Goal: Information Seeking & Learning: Learn about a topic

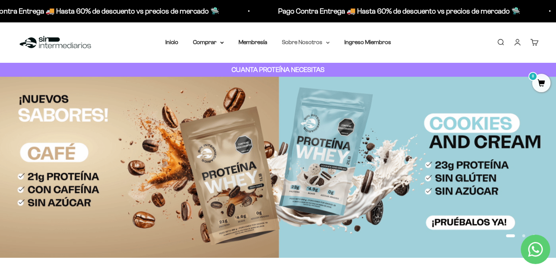
click at [303, 43] on summary "Sobre Nosotros" at bounding box center [306, 42] width 48 height 10
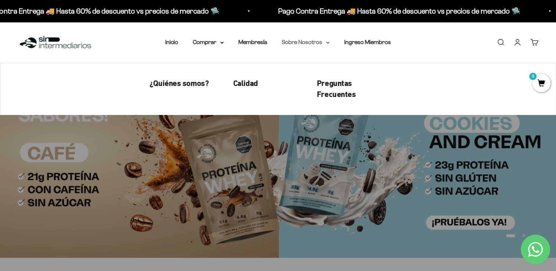
click at [303, 43] on summary "Sobre Nosotros" at bounding box center [306, 42] width 48 height 10
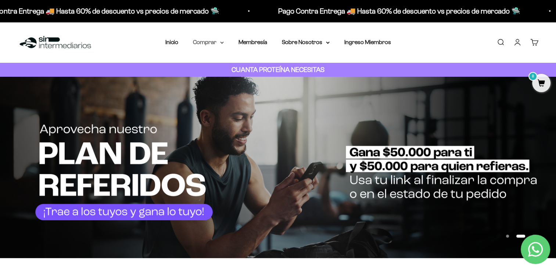
click at [220, 43] on icon at bounding box center [222, 43] width 4 height 3
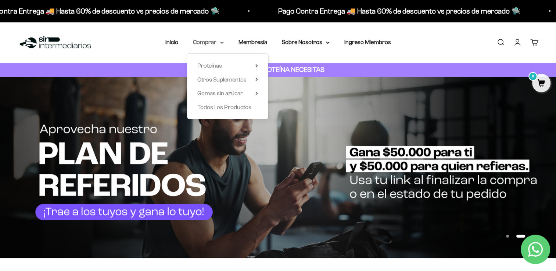
click at [220, 43] on icon at bounding box center [222, 43] width 4 height 3
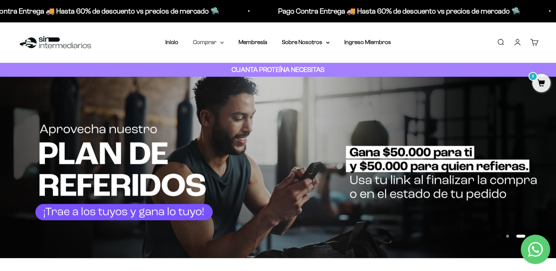
click at [220, 43] on icon at bounding box center [222, 43] width 4 height 3
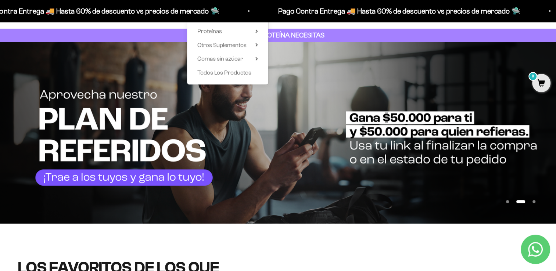
scroll to position [27, 0]
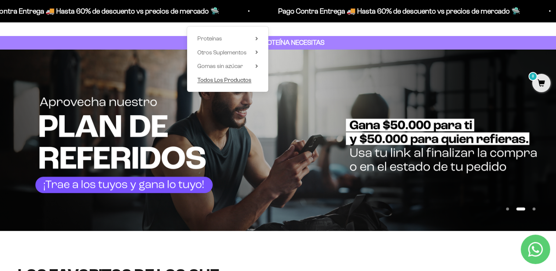
click at [216, 76] on span "Todos Los Productos" at bounding box center [224, 80] width 54 height 10
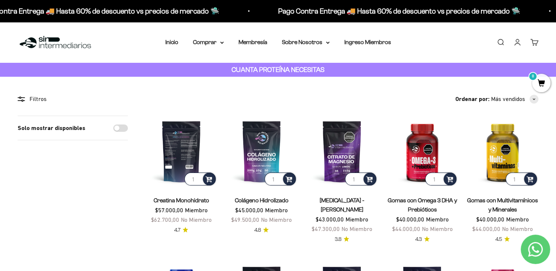
click at [187, 145] on img at bounding box center [181, 152] width 72 height 72
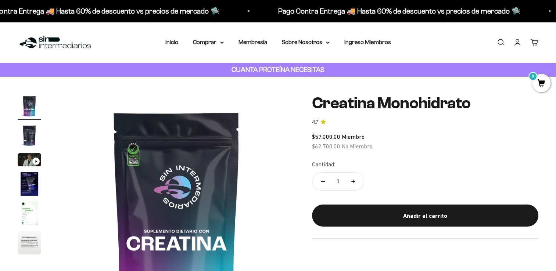
click at [31, 132] on img "Ir al artículo 2" at bounding box center [30, 136] width 24 height 24
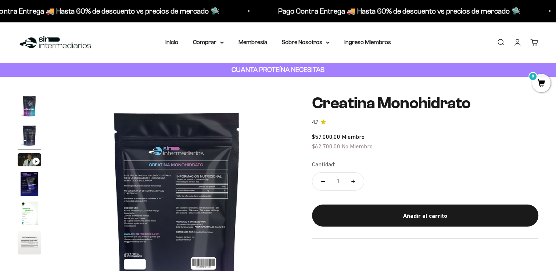
scroll to position [0, 244]
click at [27, 162] on img "Ir al artículo 3" at bounding box center [30, 159] width 24 height 13
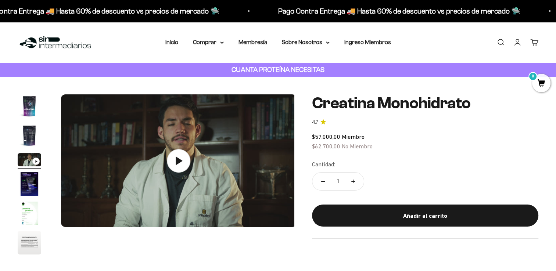
scroll to position [0, 488]
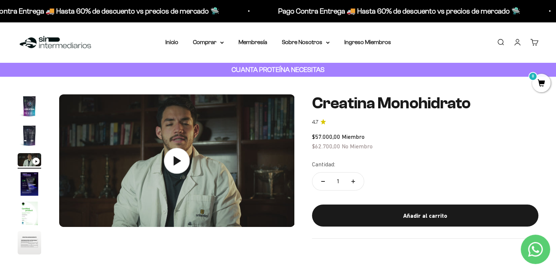
click at [182, 164] on icon at bounding box center [177, 161] width 26 height 26
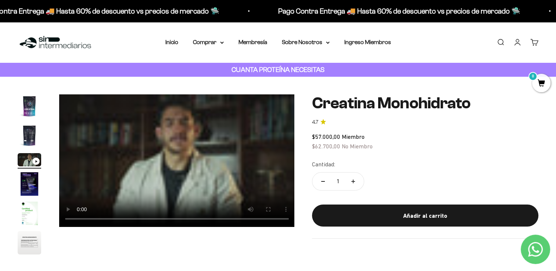
click at [181, 143] on video "Creatina Monohidrato" at bounding box center [177, 160] width 236 height 133
click at [185, 137] on video "Creatina Monohidrato" at bounding box center [177, 160] width 236 height 133
click at [31, 175] on img "Ir al artículo 4" at bounding box center [30, 184] width 24 height 24
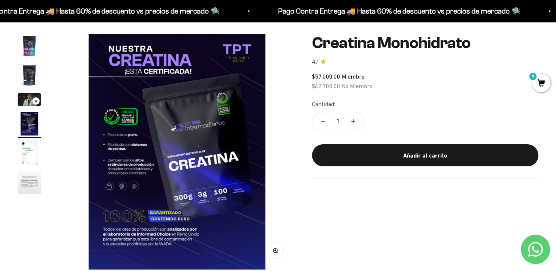
scroll to position [60, 0]
click at [26, 152] on img "Ir al artículo 5" at bounding box center [30, 153] width 24 height 24
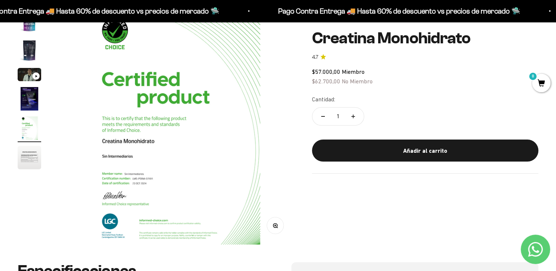
scroll to position [85, 0]
click at [34, 156] on img "Ir al artículo 6" at bounding box center [30, 158] width 24 height 24
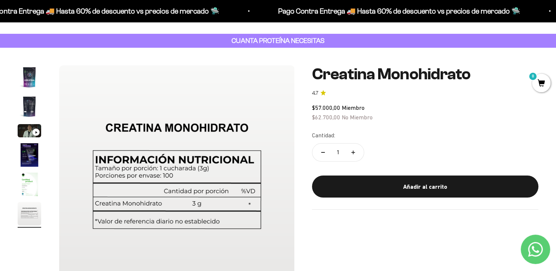
scroll to position [28, 0]
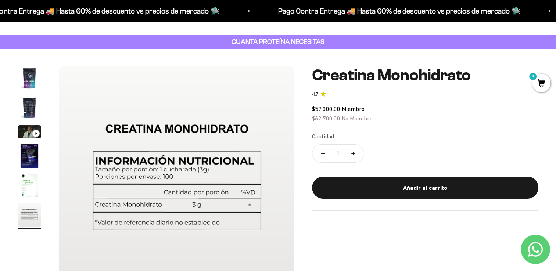
click at [29, 73] on img "Ir al artículo 1" at bounding box center [30, 78] width 24 height 24
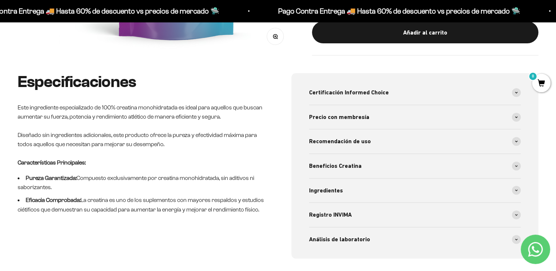
scroll to position [276, 0]
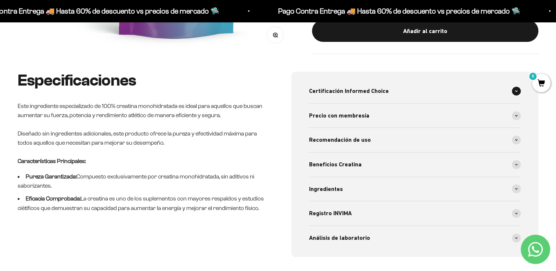
click at [516, 90] on icon at bounding box center [516, 91] width 3 height 2
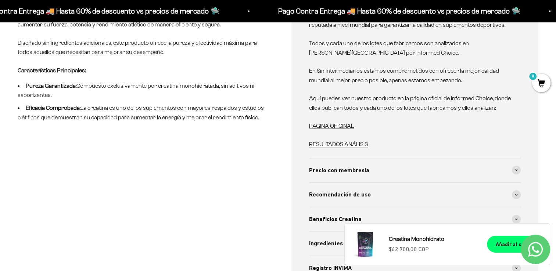
scroll to position [415, 0]
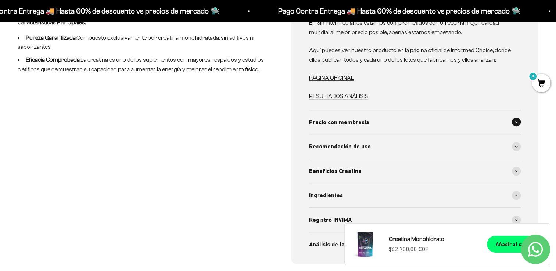
click at [516, 125] on span at bounding box center [516, 122] width 9 height 9
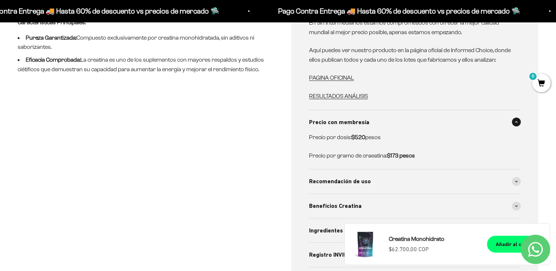
scroll to position [421, 0]
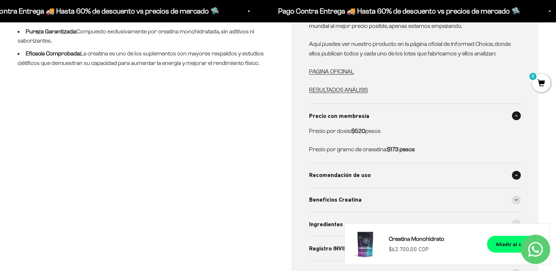
click at [513, 168] on div "Recomendación de uso" at bounding box center [415, 175] width 212 height 24
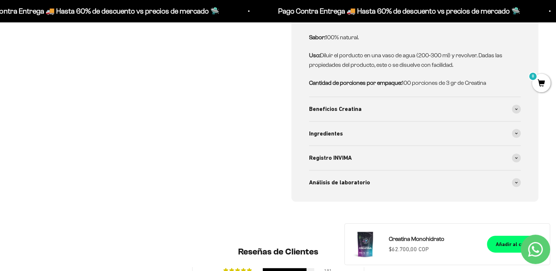
scroll to position [593, 0]
click at [515, 108] on icon at bounding box center [516, 109] width 3 height 2
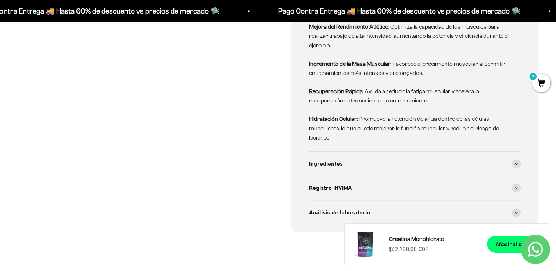
scroll to position [734, 0]
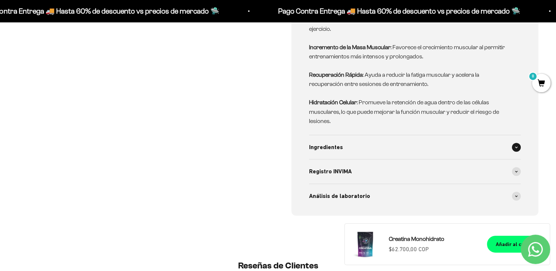
click at [514, 144] on span at bounding box center [516, 147] width 9 height 9
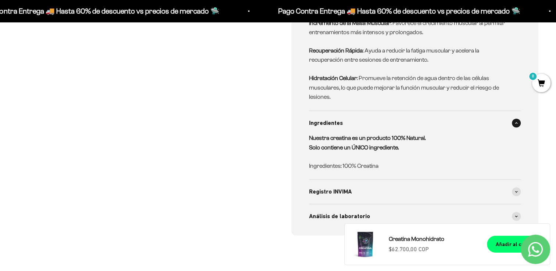
scroll to position [761, 0]
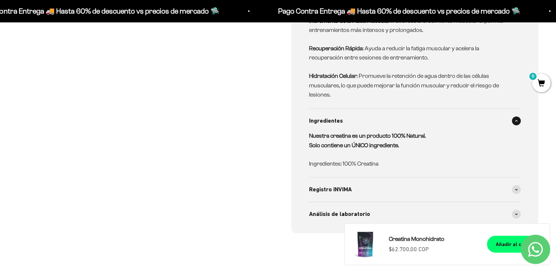
click at [515, 113] on div "Ingredientes" at bounding box center [415, 121] width 212 height 24
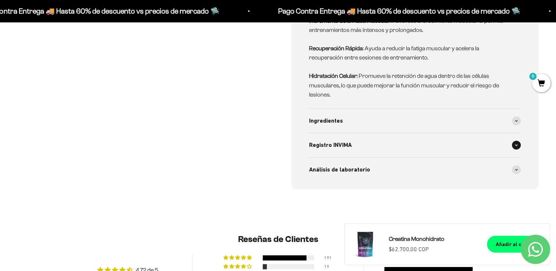
click at [518, 142] on span at bounding box center [516, 145] width 9 height 9
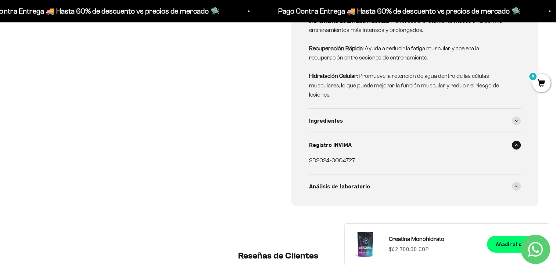
click at [518, 142] on span at bounding box center [516, 145] width 9 height 9
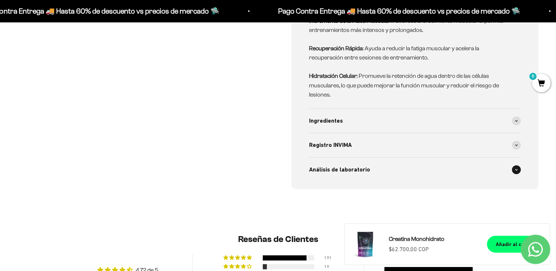
click at [518, 169] on span at bounding box center [516, 169] width 9 height 9
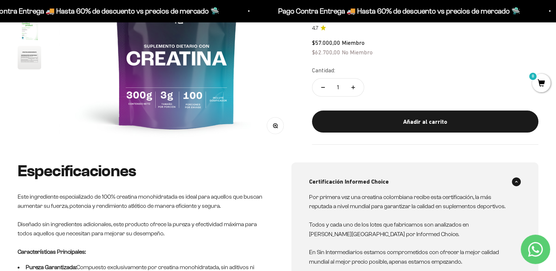
scroll to position [0, 0]
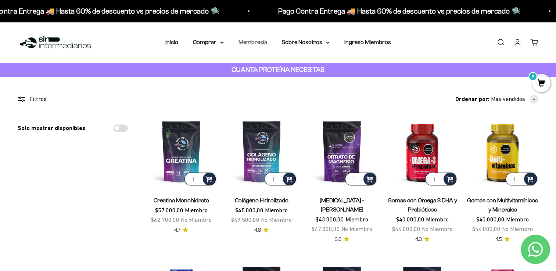
click at [250, 43] on link "Membresía" at bounding box center [252, 42] width 29 height 6
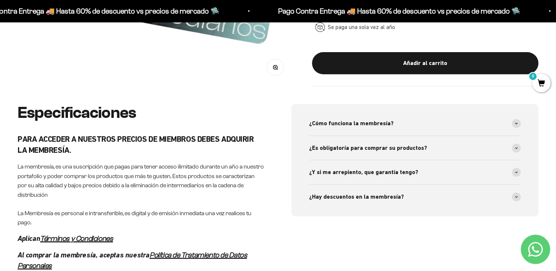
scroll to position [286, 0]
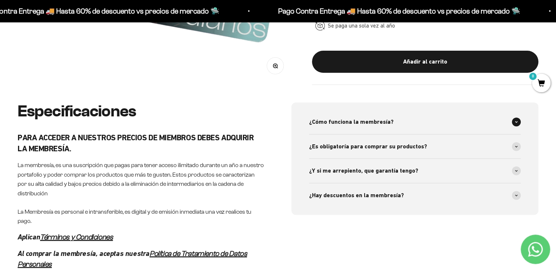
click at [513, 116] on div "¿Cómo funciona la membresía?" at bounding box center [415, 122] width 212 height 24
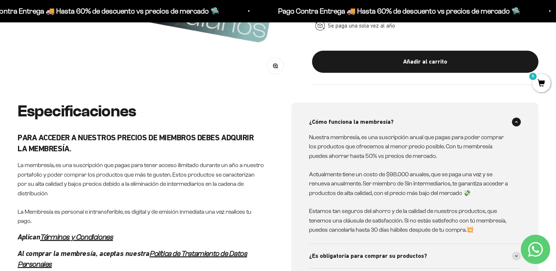
scroll to position [307, 0]
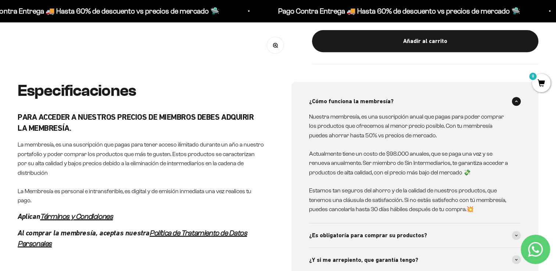
click at [514, 101] on span at bounding box center [516, 101] width 9 height 9
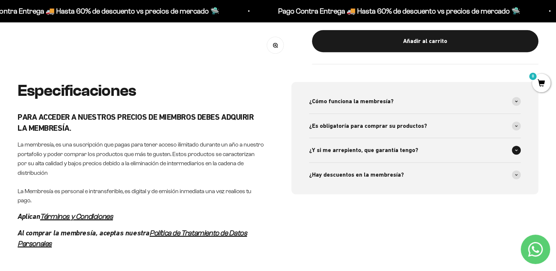
click at [518, 146] on span at bounding box center [516, 150] width 9 height 9
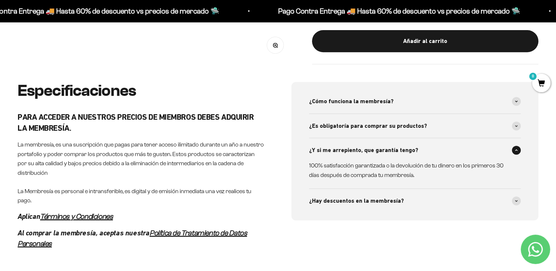
click at [518, 146] on span at bounding box center [516, 150] width 9 height 9
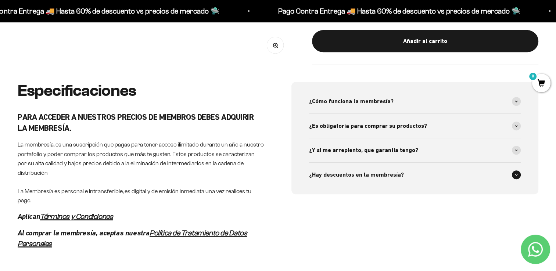
click at [515, 171] on span at bounding box center [516, 174] width 9 height 9
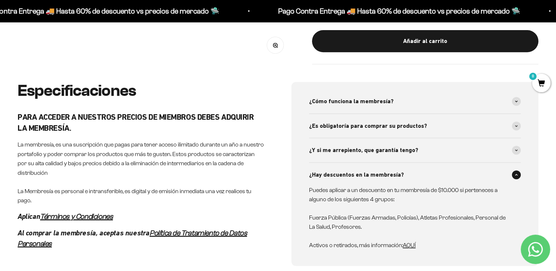
scroll to position [344, 0]
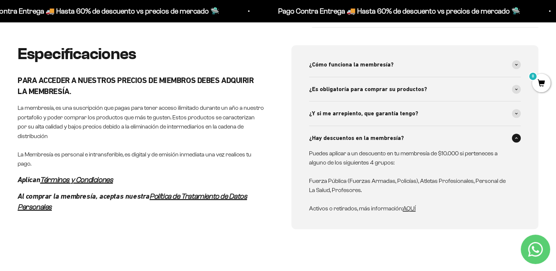
click at [515, 137] on icon at bounding box center [516, 138] width 3 height 2
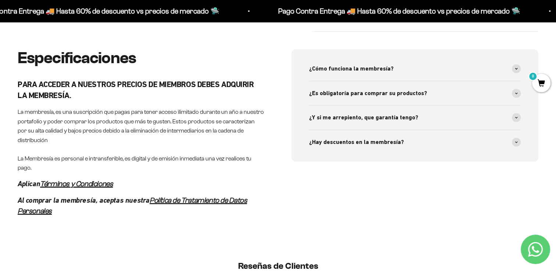
scroll to position [0, 0]
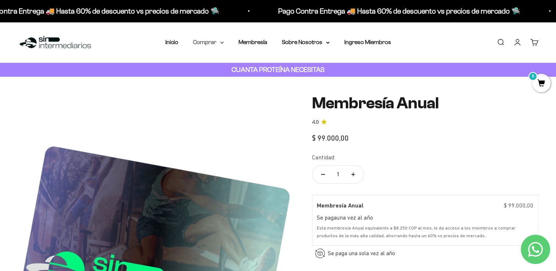
click at [216, 42] on summary "Comprar" at bounding box center [208, 42] width 31 height 10
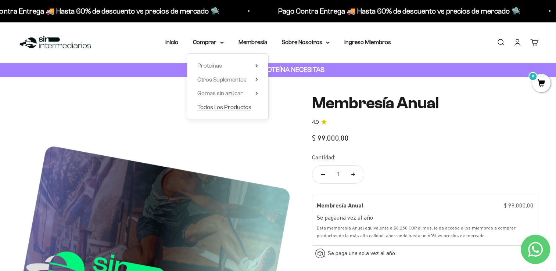
click at [223, 107] on span "Todos Los Productos" at bounding box center [224, 107] width 54 height 6
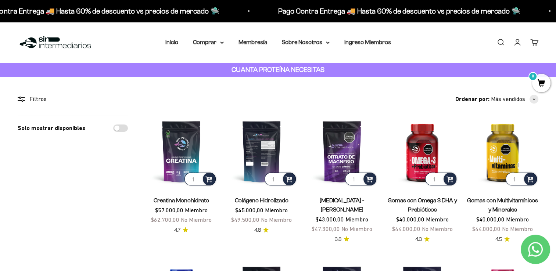
click at [259, 151] on img at bounding box center [262, 152] width 72 height 72
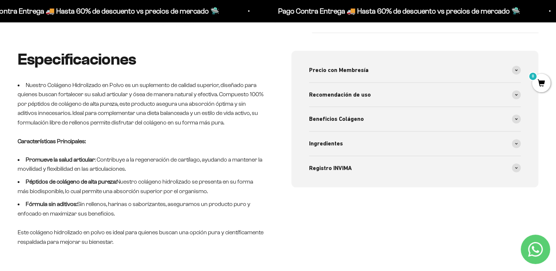
scroll to position [271, 0]
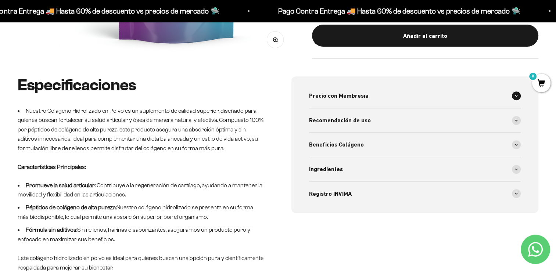
click at [518, 94] on span at bounding box center [516, 95] width 9 height 9
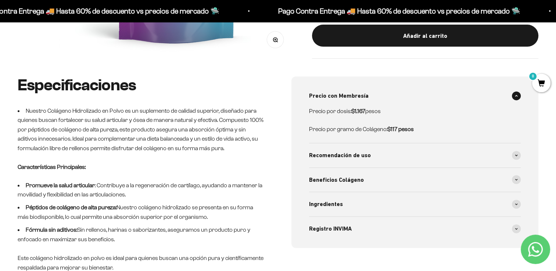
click at [516, 95] on icon at bounding box center [516, 96] width 3 height 2
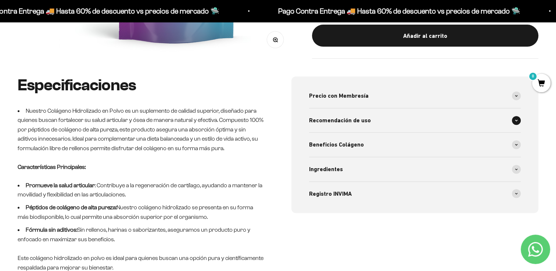
click at [517, 117] on span at bounding box center [516, 120] width 9 height 9
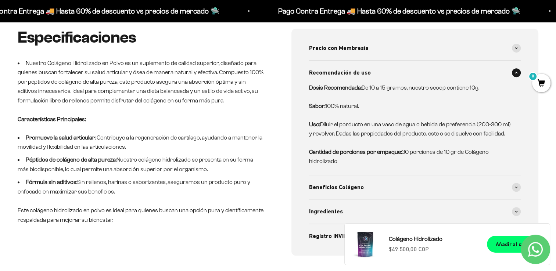
scroll to position [320, 0]
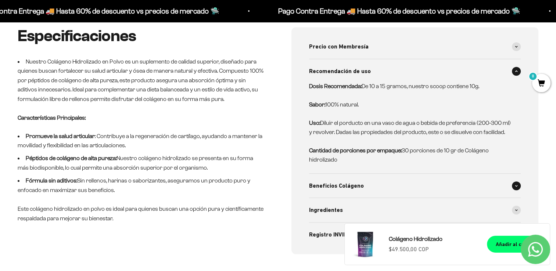
click at [514, 186] on span at bounding box center [516, 185] width 9 height 9
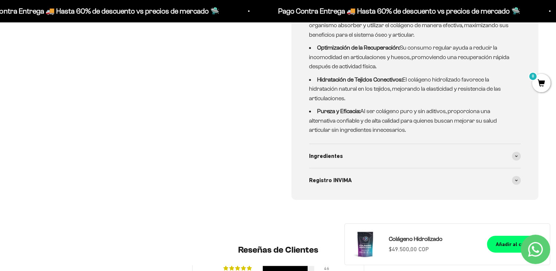
scroll to position [539, 0]
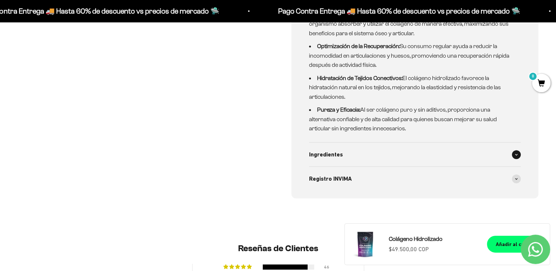
click at [517, 155] on icon at bounding box center [516, 155] width 3 height 2
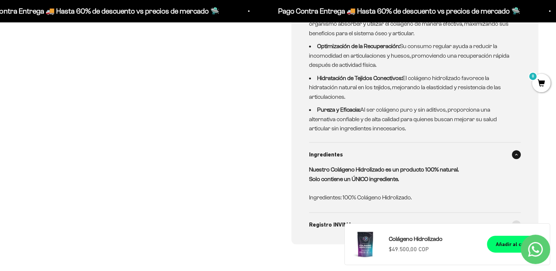
scroll to position [573, 0]
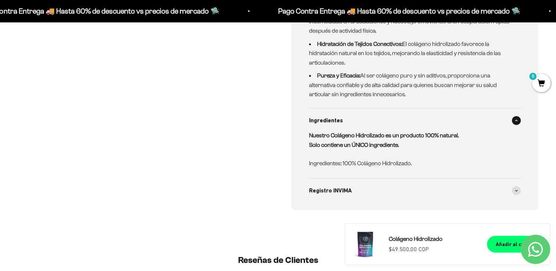
click at [514, 120] on span at bounding box center [516, 120] width 9 height 9
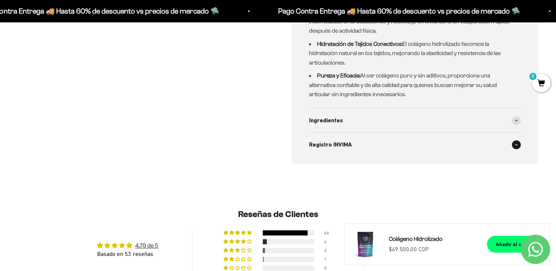
click at [515, 145] on icon at bounding box center [516, 145] width 3 height 2
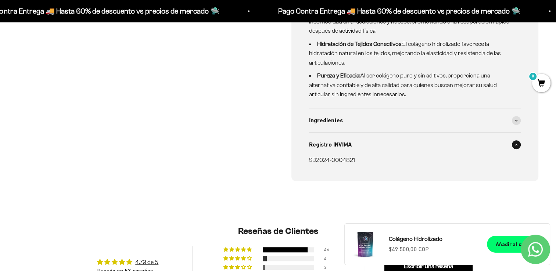
click at [515, 145] on icon at bounding box center [516, 145] width 3 height 2
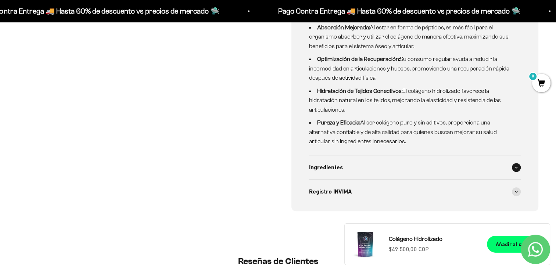
scroll to position [443, 0]
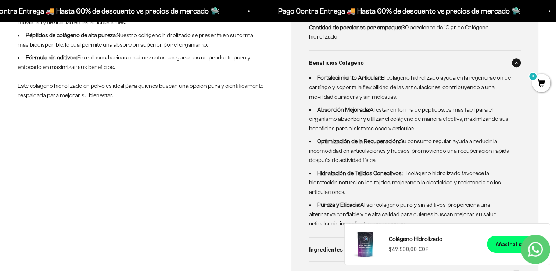
click at [516, 65] on span at bounding box center [516, 62] width 9 height 9
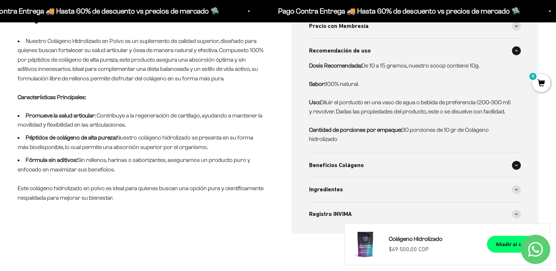
scroll to position [341, 0]
click at [514, 52] on span at bounding box center [516, 51] width 9 height 9
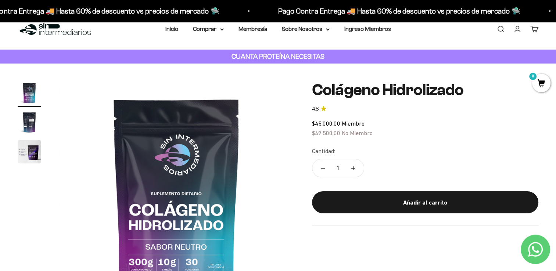
scroll to position [13, 0]
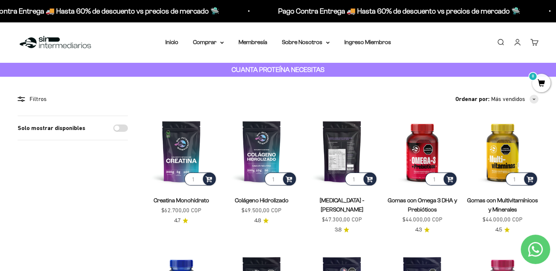
click at [339, 145] on img at bounding box center [342, 152] width 72 height 72
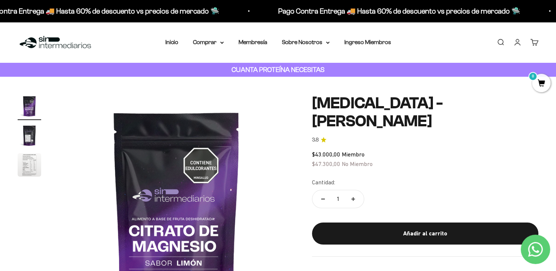
click at [19, 133] on img "Ir al artículo 2" at bounding box center [30, 136] width 24 height 24
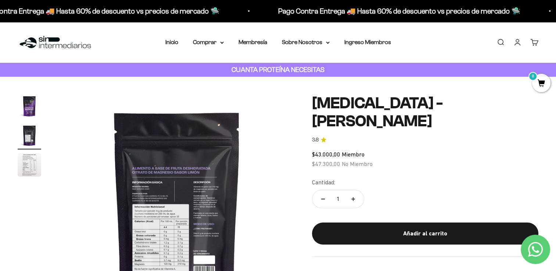
scroll to position [0, 244]
click at [29, 164] on img "Ir al artículo 3" at bounding box center [30, 165] width 24 height 24
click at [252, 212] on img at bounding box center [177, 212] width 236 height 236
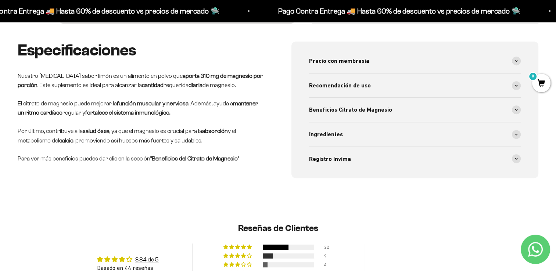
scroll to position [309, 0]
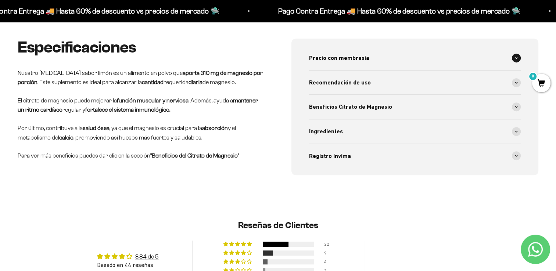
click at [514, 61] on span at bounding box center [516, 58] width 9 height 9
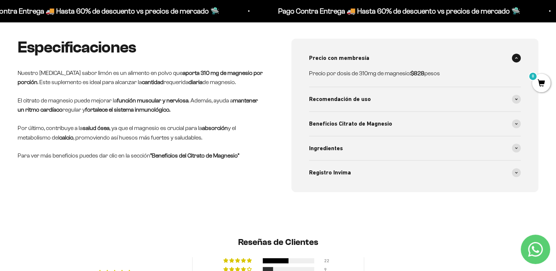
click at [514, 61] on span at bounding box center [516, 58] width 9 height 9
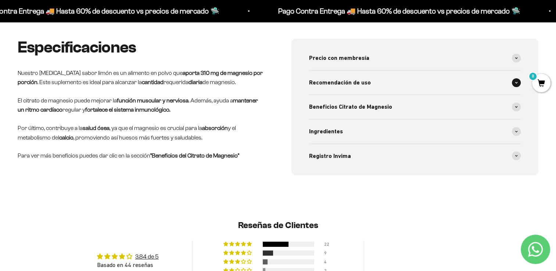
click at [518, 80] on span at bounding box center [516, 82] width 9 height 9
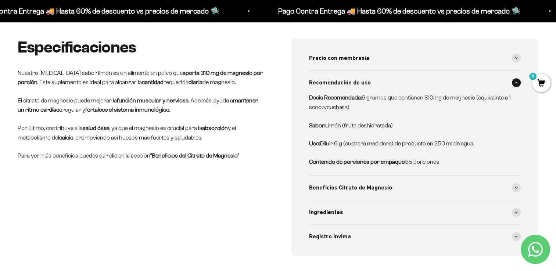
click at [518, 80] on span at bounding box center [516, 82] width 9 height 9
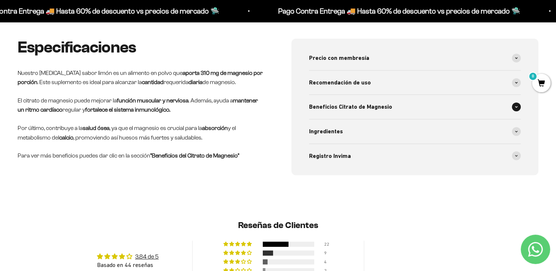
click at [518, 107] on span at bounding box center [516, 107] width 9 height 9
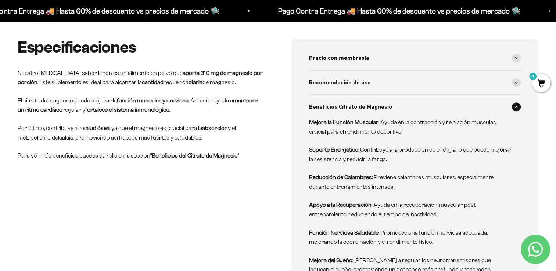
click at [518, 107] on span at bounding box center [516, 107] width 9 height 9
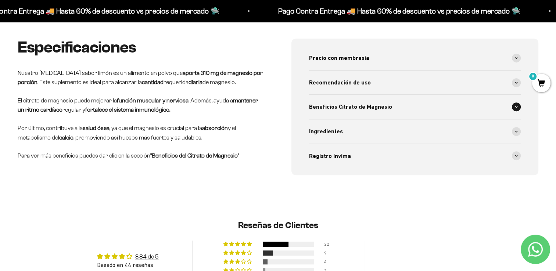
click at [515, 111] on span at bounding box center [516, 107] width 9 height 9
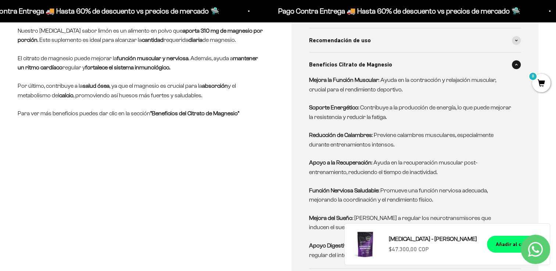
scroll to position [348, 0]
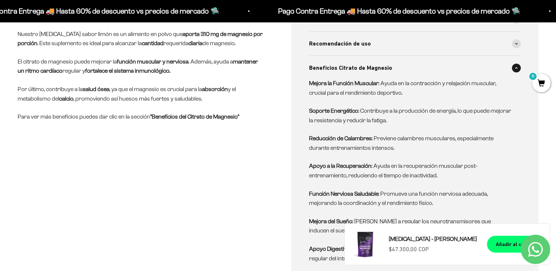
click at [514, 72] on span at bounding box center [516, 68] width 9 height 9
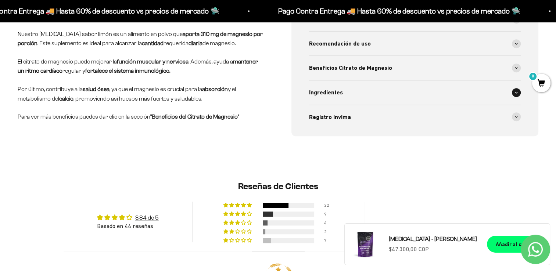
click at [517, 92] on icon at bounding box center [516, 92] width 2 height 1
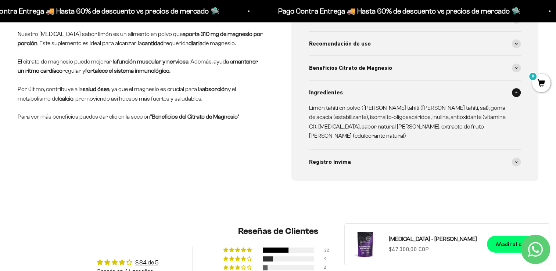
click at [517, 92] on icon at bounding box center [516, 92] width 3 height 2
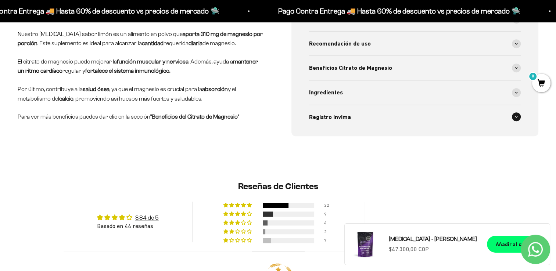
click at [514, 117] on span at bounding box center [516, 116] width 9 height 9
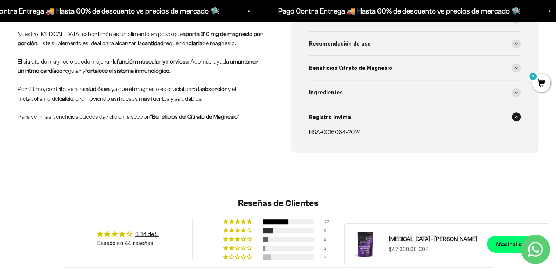
click at [514, 117] on span at bounding box center [516, 116] width 9 height 9
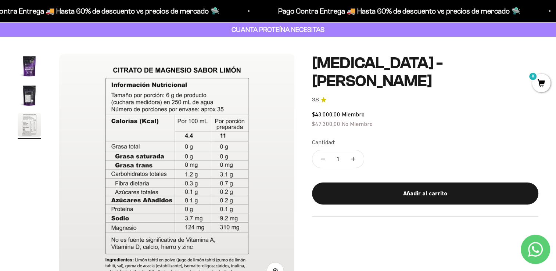
scroll to position [0, 0]
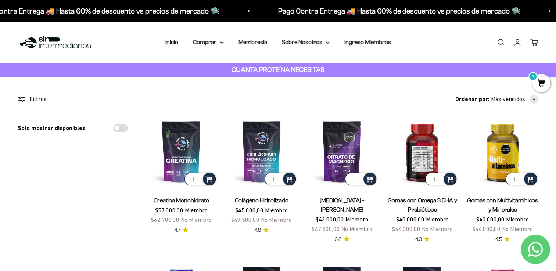
click at [430, 152] on img at bounding box center [423, 152] width 72 height 72
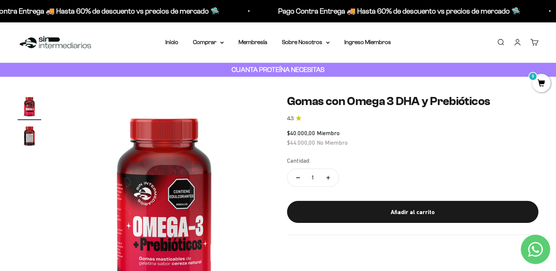
click at [23, 137] on img "Ir al artículo 2" at bounding box center [30, 136] width 24 height 24
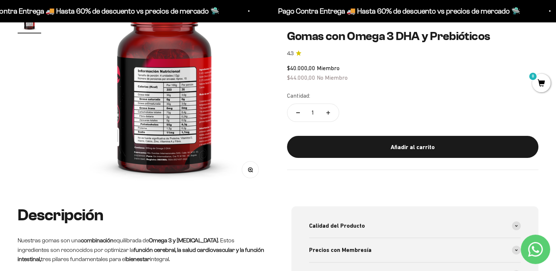
scroll to position [46, 0]
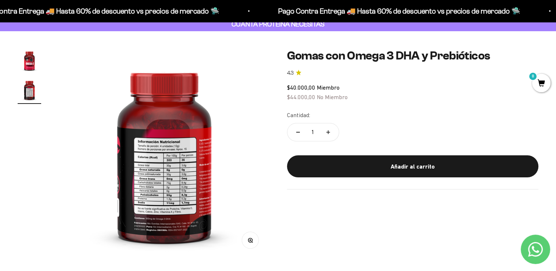
click at [32, 61] on img "Ir al artículo 1" at bounding box center [30, 61] width 24 height 24
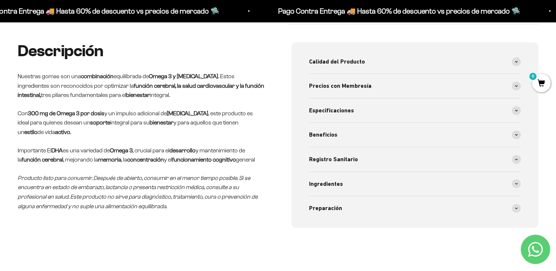
scroll to position [281, 0]
click at [515, 183] on icon at bounding box center [516, 183] width 2 height 1
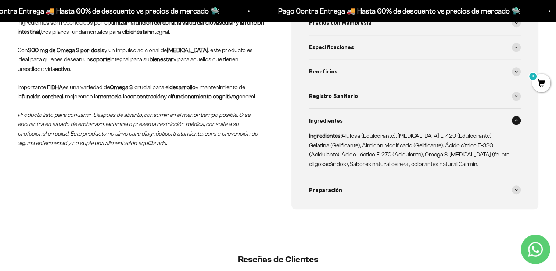
scroll to position [344, 0]
click at [512, 188] on span at bounding box center [516, 189] width 9 height 9
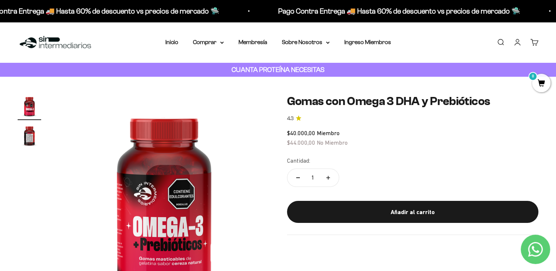
scroll to position [40, 0]
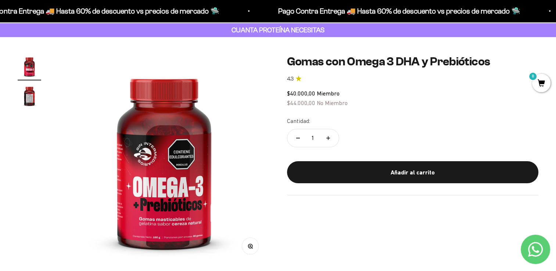
click at [29, 101] on img "Ir al artículo 2" at bounding box center [30, 96] width 24 height 24
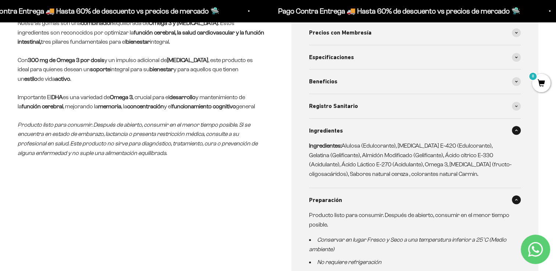
scroll to position [334, 0]
click at [515, 80] on icon at bounding box center [516, 81] width 3 height 2
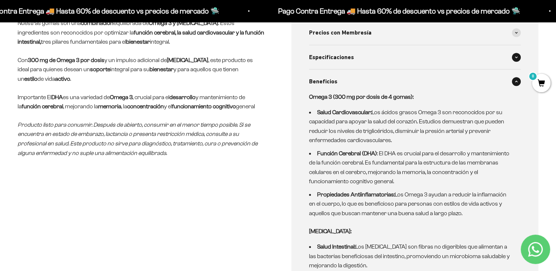
click at [512, 56] on span at bounding box center [516, 57] width 9 height 9
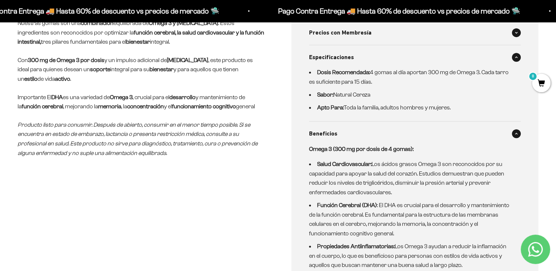
click at [515, 34] on span at bounding box center [516, 32] width 9 height 9
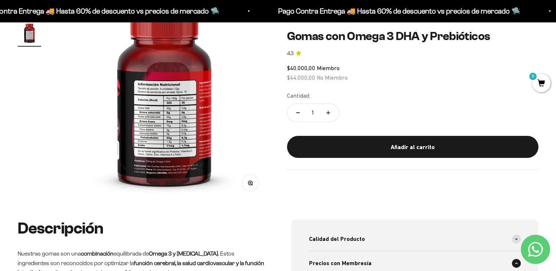
scroll to position [0, 0]
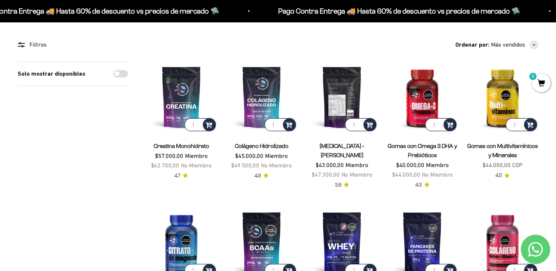
scroll to position [122, 0]
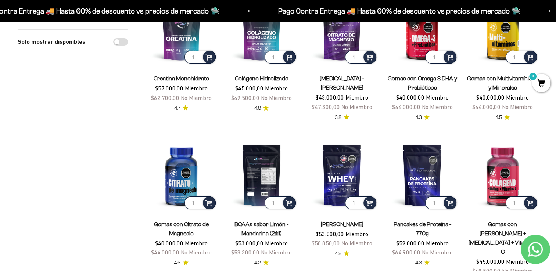
click at [260, 178] on img at bounding box center [262, 175] width 72 height 72
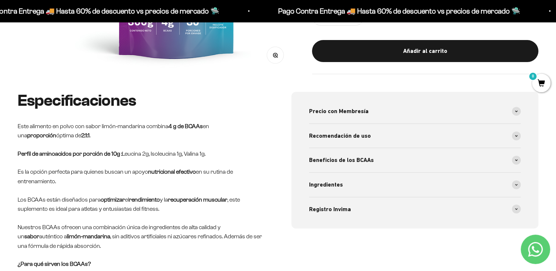
scroll to position [257, 0]
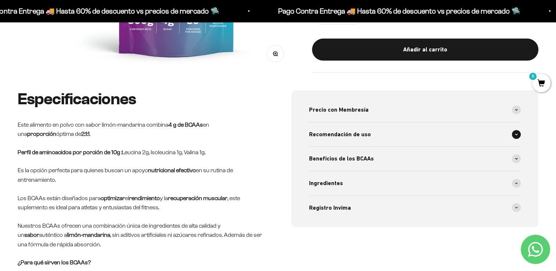
click at [517, 134] on span at bounding box center [516, 134] width 9 height 9
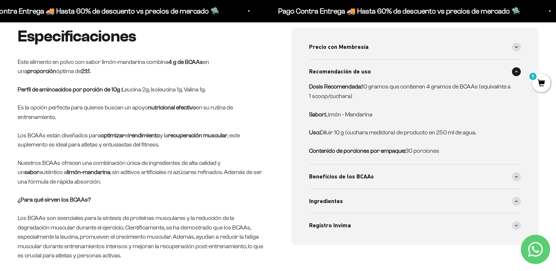
scroll to position [320, 0]
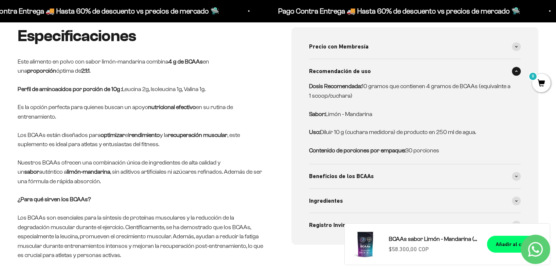
click at [517, 69] on span at bounding box center [516, 71] width 9 height 9
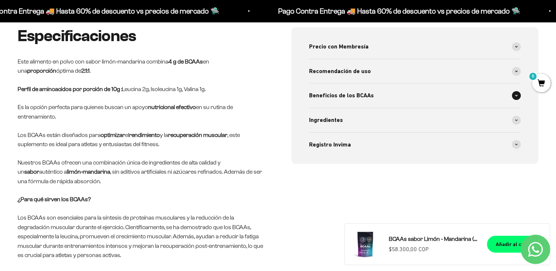
click at [517, 94] on icon at bounding box center [516, 95] width 3 height 2
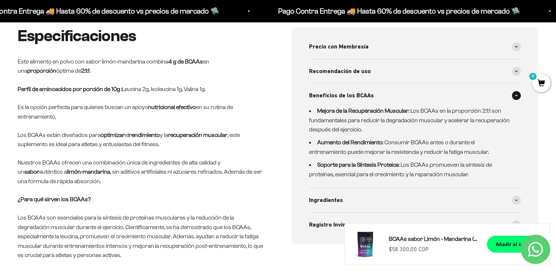
click at [517, 94] on icon at bounding box center [516, 95] width 3 height 2
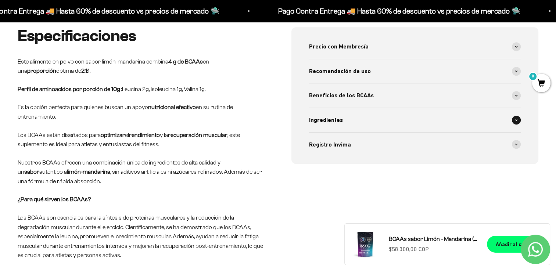
click at [514, 126] on div "Ingredientes" at bounding box center [415, 120] width 212 height 24
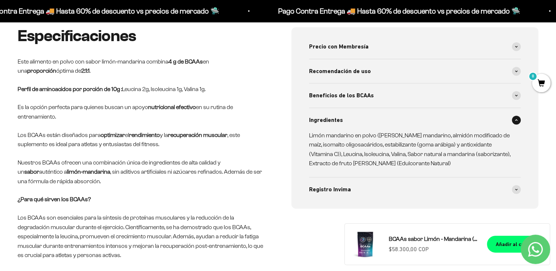
click at [514, 126] on div "Ingredientes" at bounding box center [415, 120] width 212 height 24
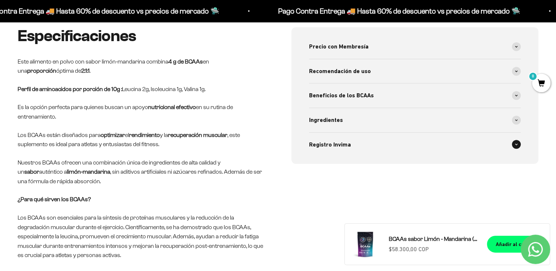
click at [515, 142] on span at bounding box center [516, 144] width 9 height 9
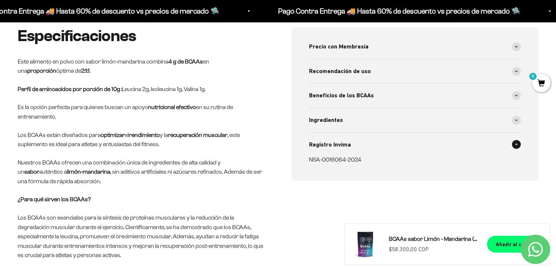
click at [515, 142] on span at bounding box center [516, 144] width 9 height 9
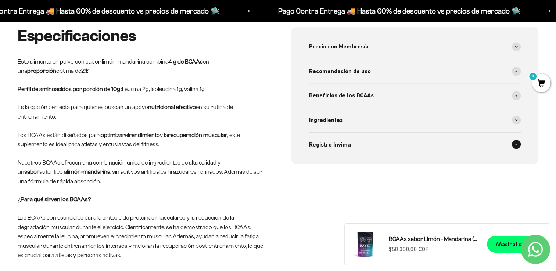
click at [515, 142] on span at bounding box center [516, 144] width 9 height 9
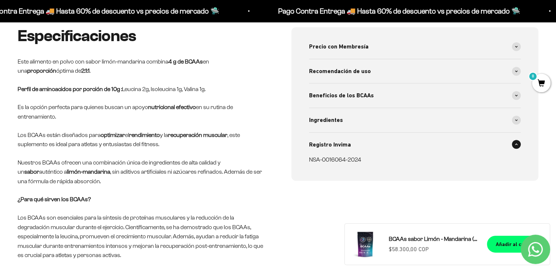
click at [515, 142] on span at bounding box center [516, 144] width 9 height 9
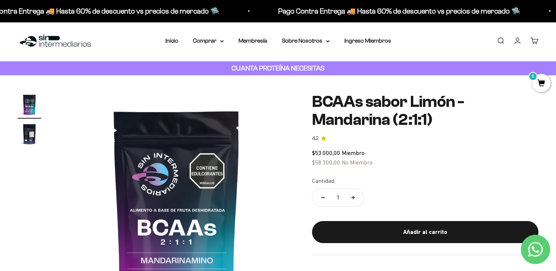
scroll to position [0, 0]
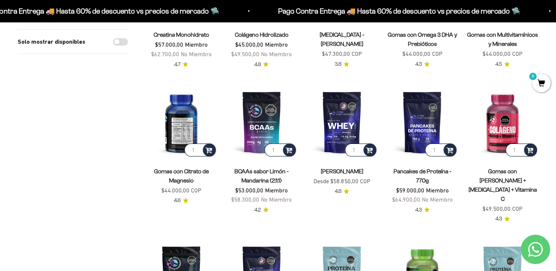
scroll to position [168, 0]
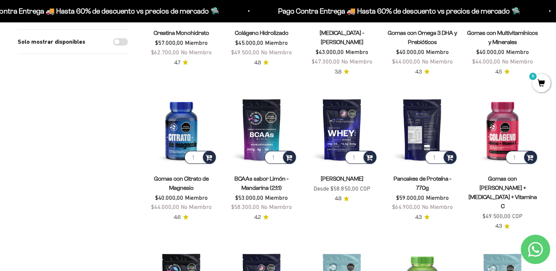
click at [425, 133] on img at bounding box center [423, 130] width 72 height 72
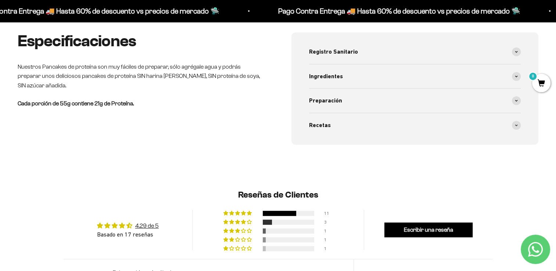
scroll to position [298, 0]
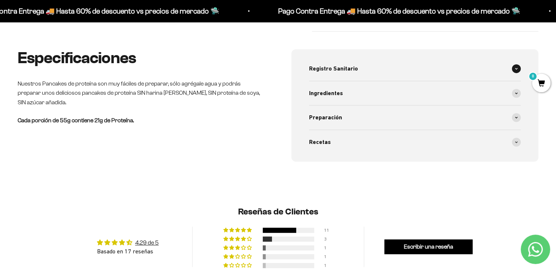
click at [514, 68] on span at bounding box center [516, 68] width 9 height 9
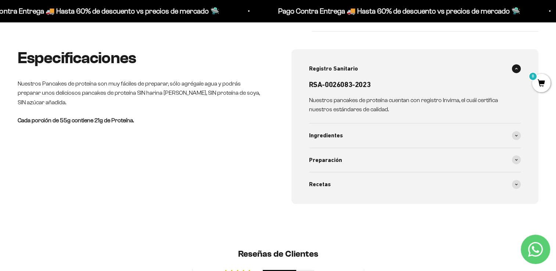
click at [514, 68] on span at bounding box center [516, 68] width 9 height 9
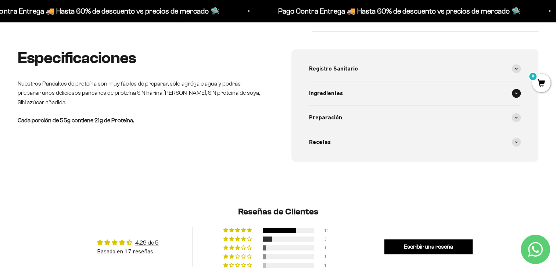
click at [515, 93] on icon at bounding box center [516, 93] width 3 height 2
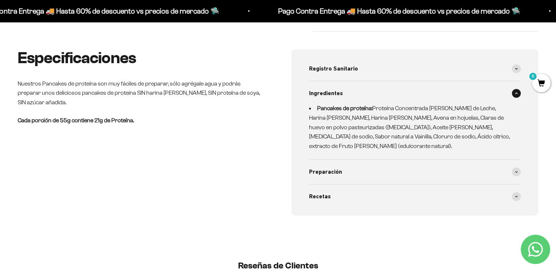
click at [515, 93] on icon at bounding box center [516, 93] width 3 height 2
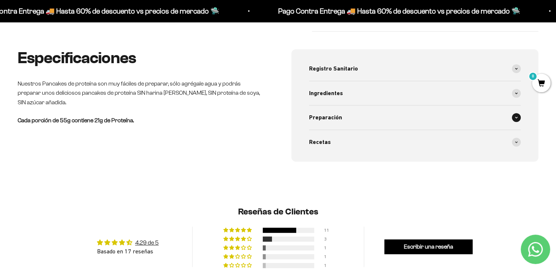
click at [515, 116] on icon at bounding box center [516, 117] width 3 height 2
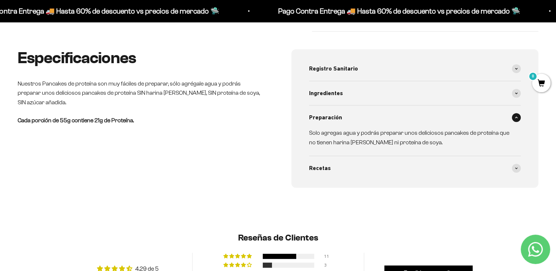
click at [515, 116] on icon at bounding box center [516, 117] width 3 height 2
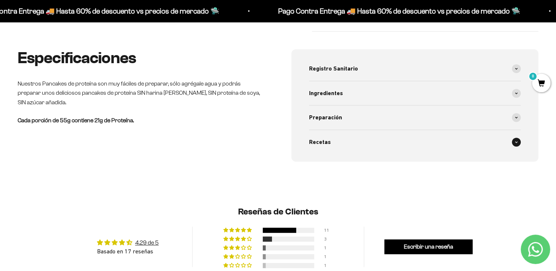
click at [517, 143] on span at bounding box center [516, 142] width 9 height 9
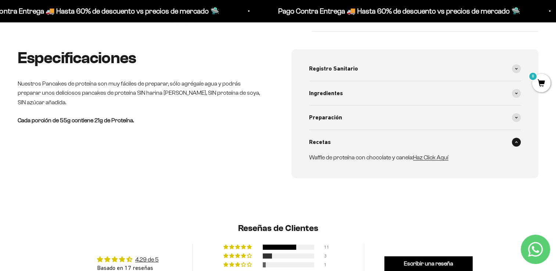
click at [517, 143] on icon at bounding box center [516, 142] width 3 height 2
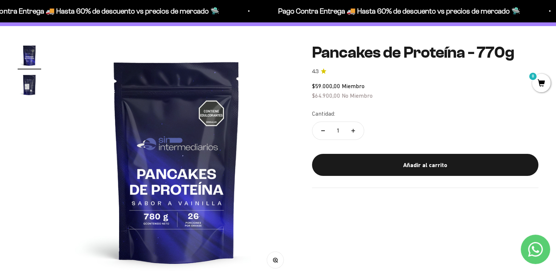
scroll to position [50, 0]
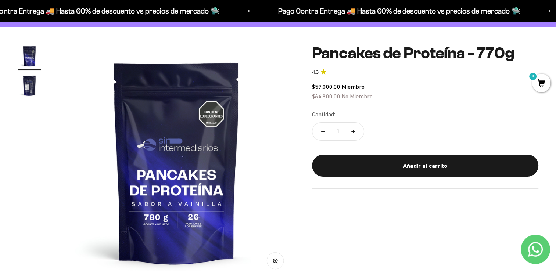
click at [204, 162] on img at bounding box center [177, 162] width 236 height 236
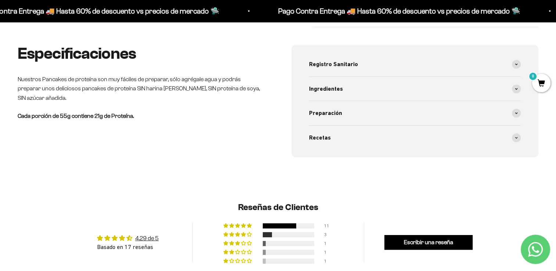
scroll to position [269, 0]
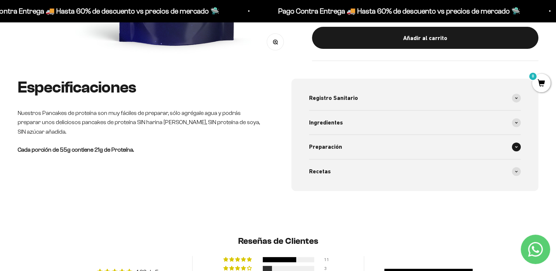
click at [513, 151] on div "Preparación" at bounding box center [415, 147] width 212 height 24
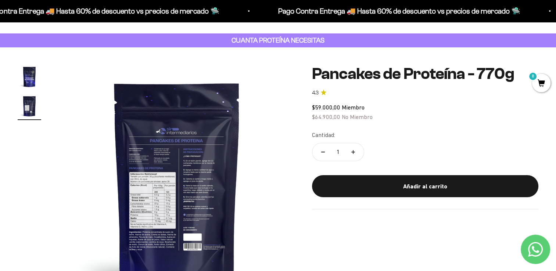
scroll to position [25, 0]
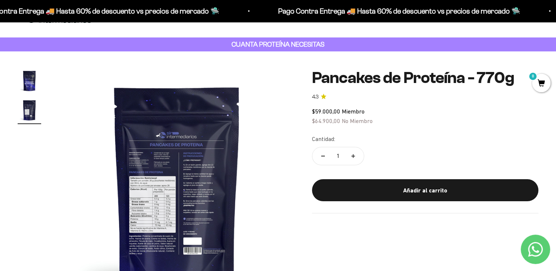
click at [513, 151] on div "Cantidad: 1" at bounding box center [425, 150] width 226 height 33
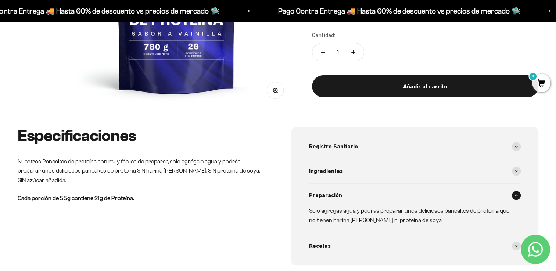
scroll to position [221, 0]
